Goal: Complete application form: Complete application form

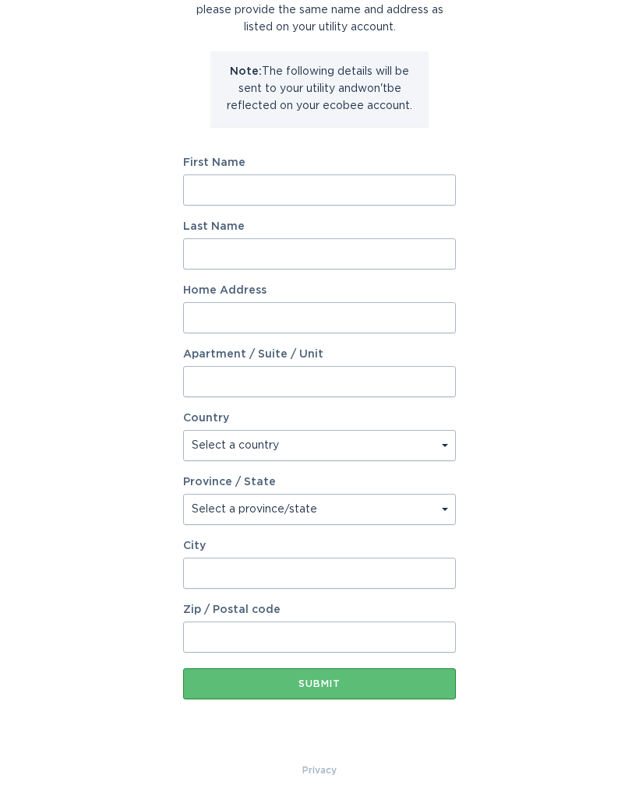
scroll to position [83, 0]
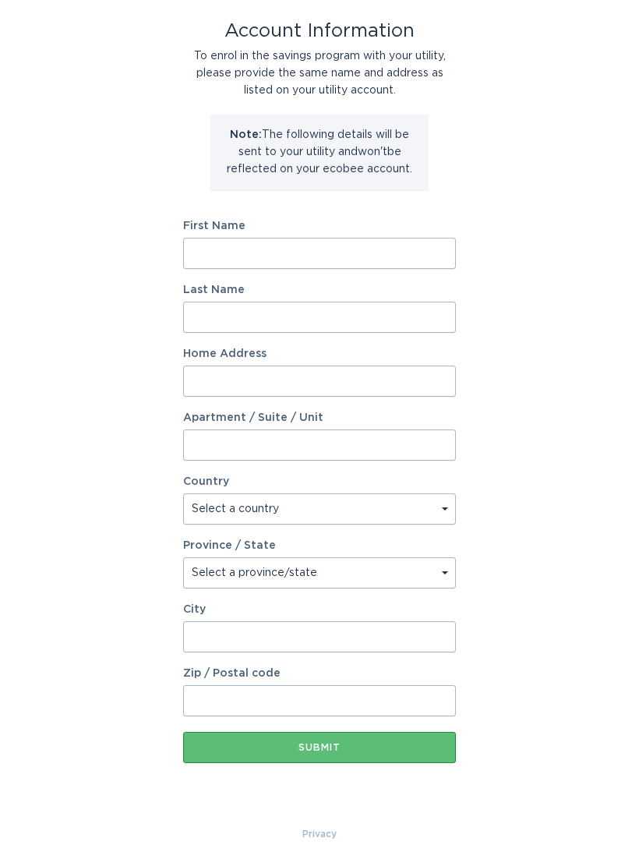
click at [379, 259] on input "First Name" at bounding box center [319, 253] width 273 height 31
type input "[PERSON_NAME]"
click at [298, 331] on input "Last Name" at bounding box center [319, 317] width 273 height 31
type input "[PERSON_NAME]"
click at [323, 392] on input "Home Address" at bounding box center [319, 380] width 273 height 31
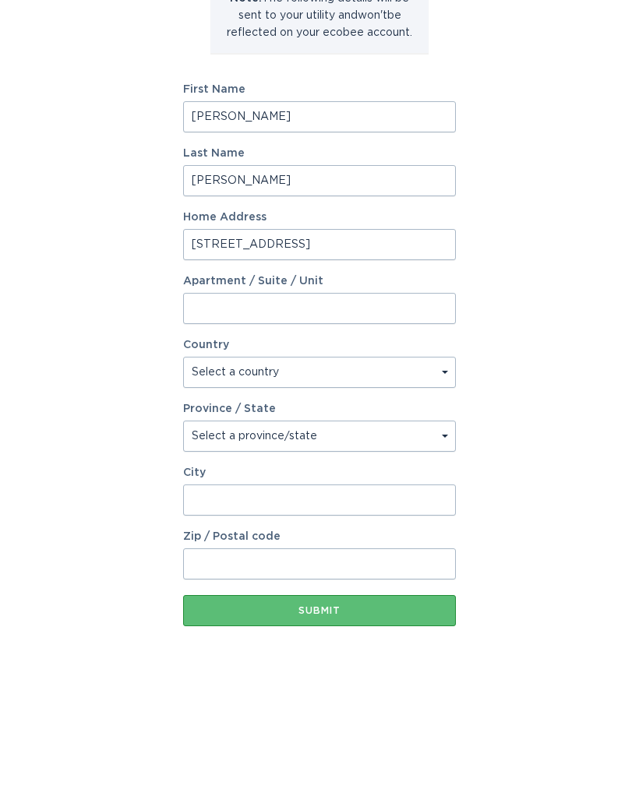
type input "[STREET_ADDRESS]"
click at [437, 493] on select "Select a country [GEOGRAPHIC_DATA] [GEOGRAPHIC_DATA]" at bounding box center [319, 508] width 273 height 31
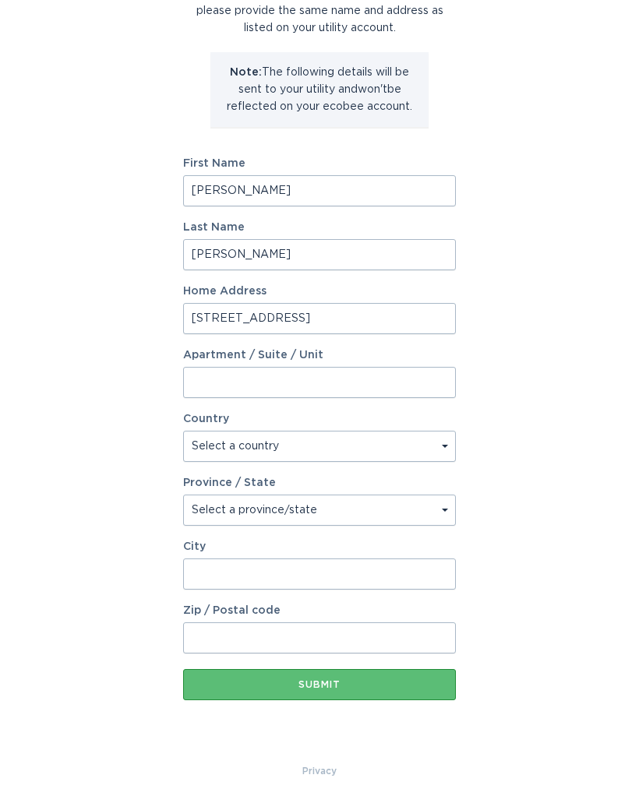
select select "US"
click at [273, 581] on input "City" at bounding box center [319, 574] width 273 height 31
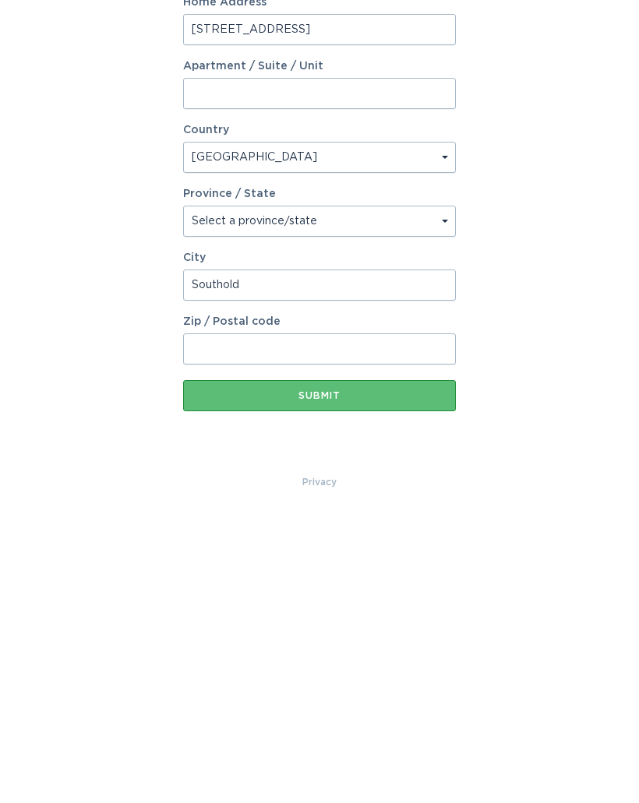
type input "Southold"
click at [312, 623] on input "Zip / Postal code" at bounding box center [319, 638] width 273 height 31
type input "11971"
click at [377, 669] on button "Submit" at bounding box center [319, 684] width 273 height 31
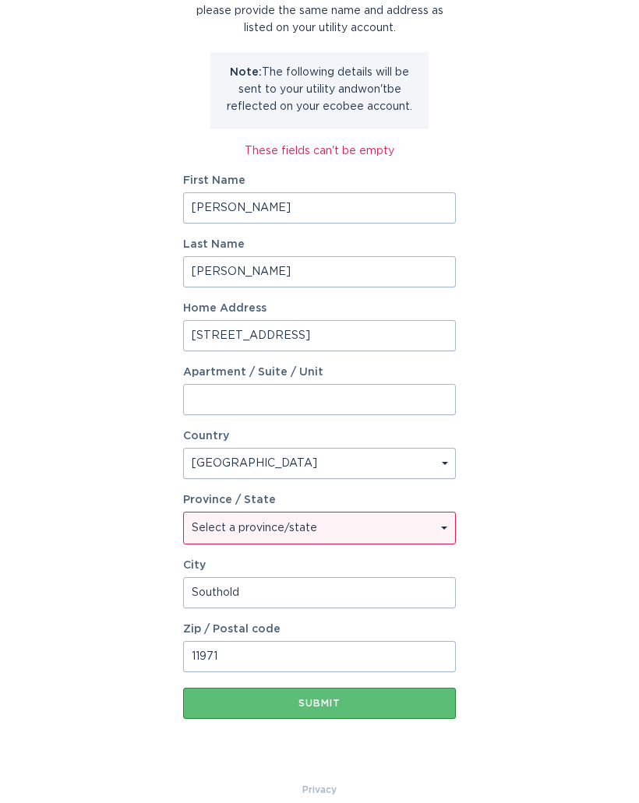
click at [358, 404] on input "Apartment / Suite / Unit" at bounding box center [319, 399] width 273 height 31
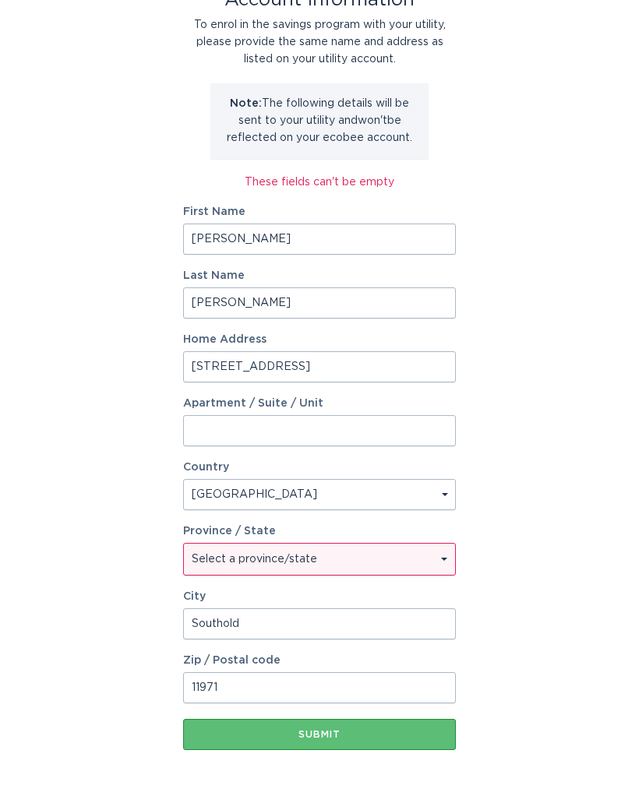
scroll to position [113, 0]
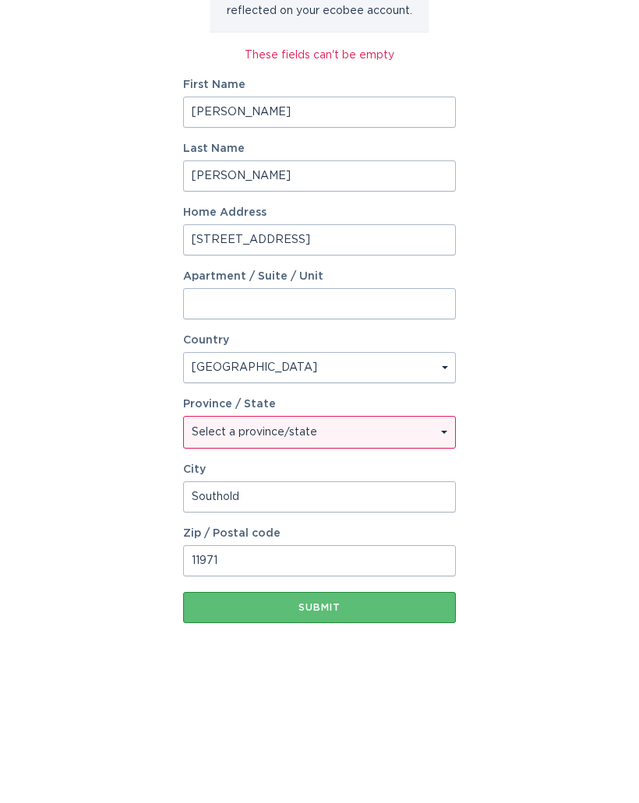
click at [339, 352] on input "[STREET_ADDRESS]" at bounding box center [319, 367] width 273 height 31
type input "3"
type input "[STREET_ADDRESS]"
click at [311, 416] on input "Apartment / Suite / Unit" at bounding box center [319, 431] width 273 height 31
type input "7N"
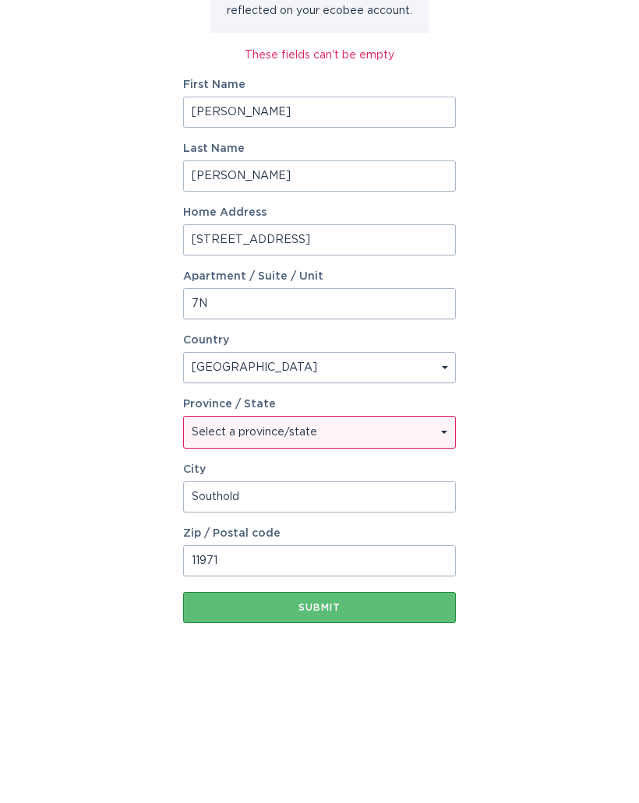
click at [435, 545] on select "Select a province/state [US_STATE] [US_STATE] [US_STATE] [US_STATE] [US_STATE] …" at bounding box center [319, 560] width 271 height 31
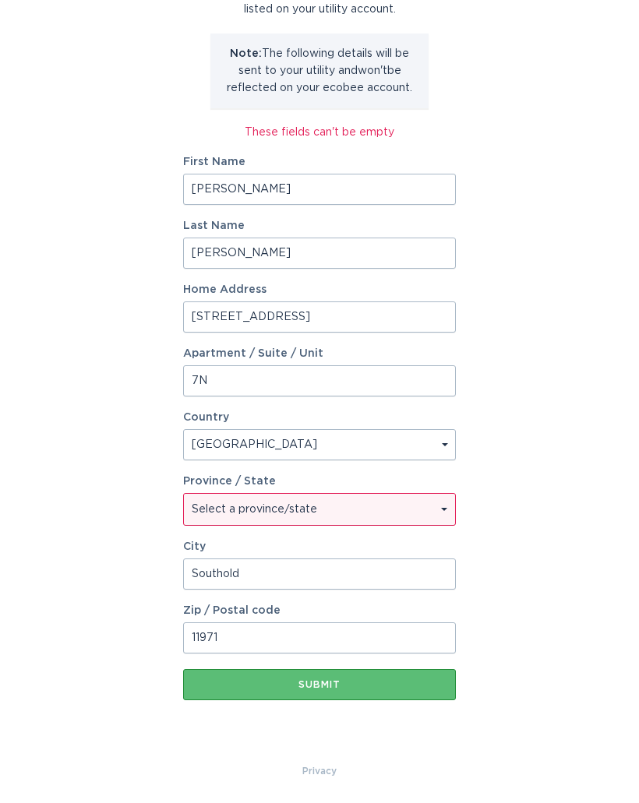
select select "NY"
click at [231, 637] on input "11971" at bounding box center [319, 638] width 273 height 31
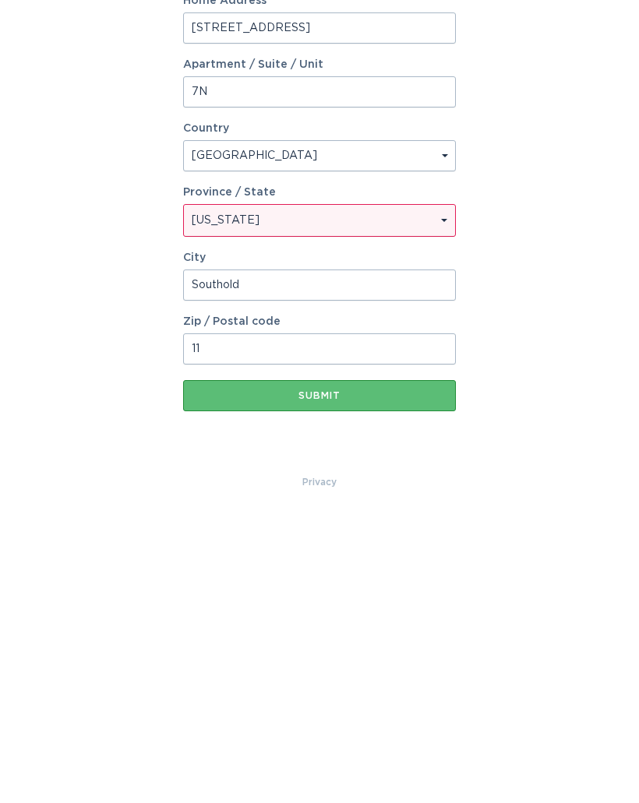
type input "1"
type input "10003"
click at [391, 680] on div "Submit" at bounding box center [319, 684] width 257 height 9
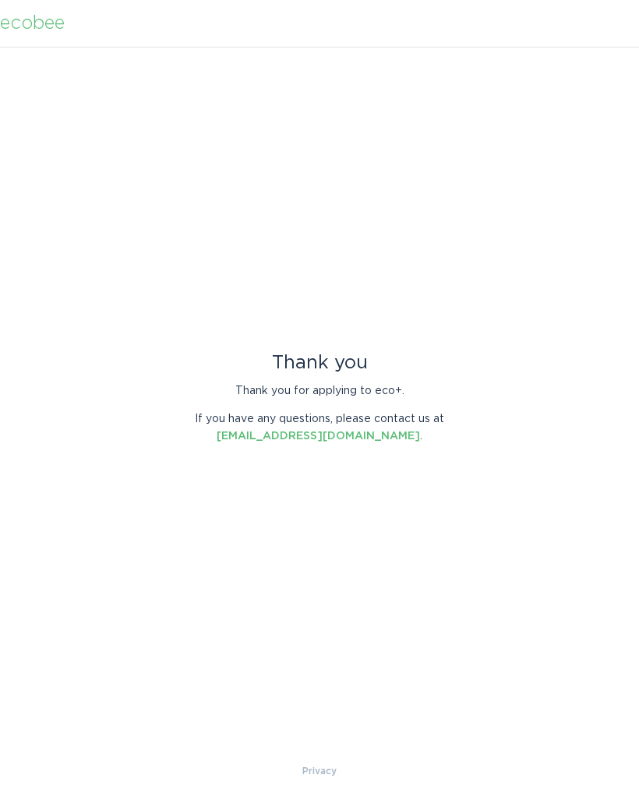
scroll to position [0, 0]
